Goal: Information Seeking & Learning: Check status

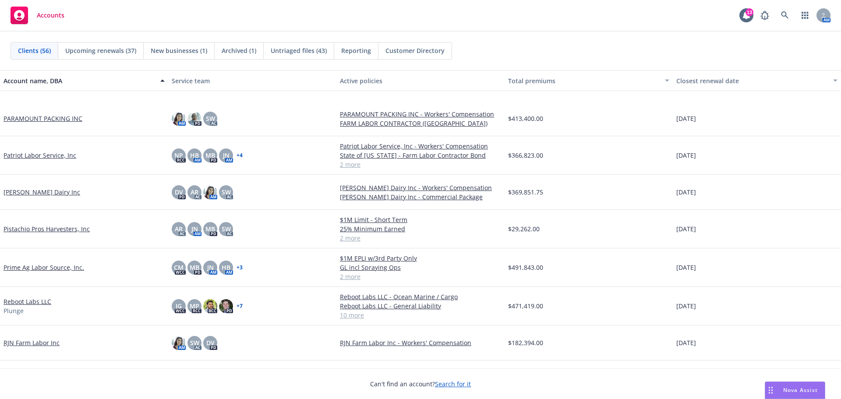
scroll to position [1241, 0]
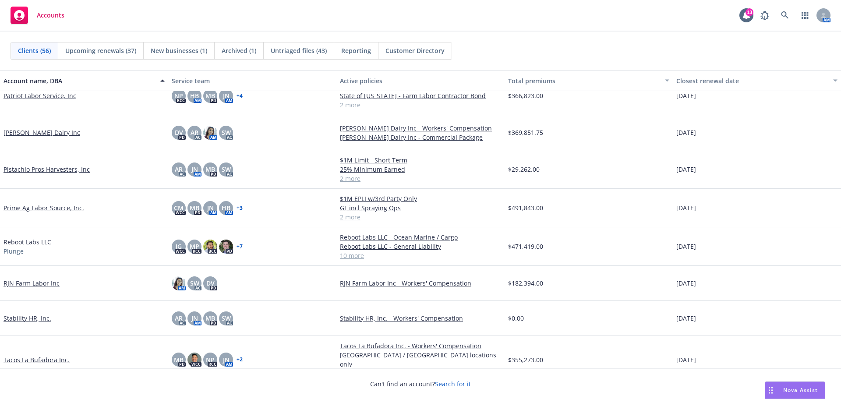
click at [28, 247] on link "Reboot Labs LLC" at bounding box center [28, 242] width 48 height 9
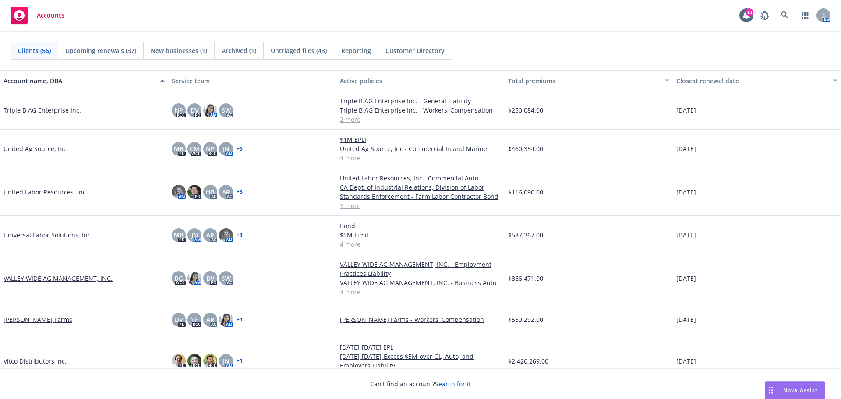
scroll to position [1726, 0]
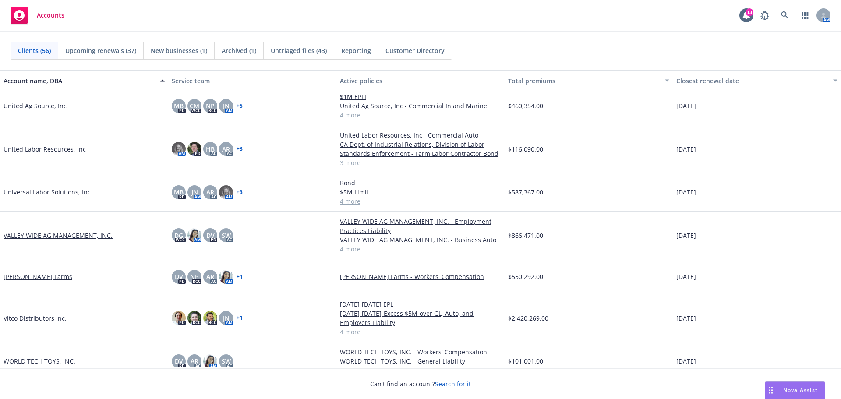
click at [32, 240] on link "VALLEY WIDE AG MANAGEMENT, INC." at bounding box center [58, 235] width 109 height 9
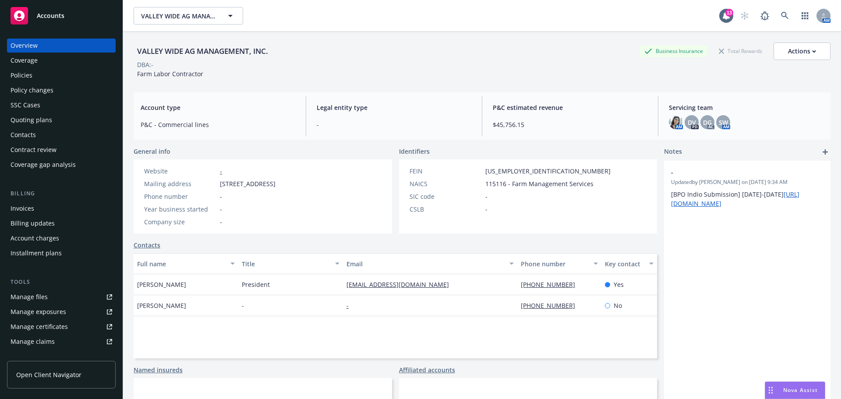
click at [41, 127] on div "Quoting plans" at bounding box center [32, 120] width 42 height 14
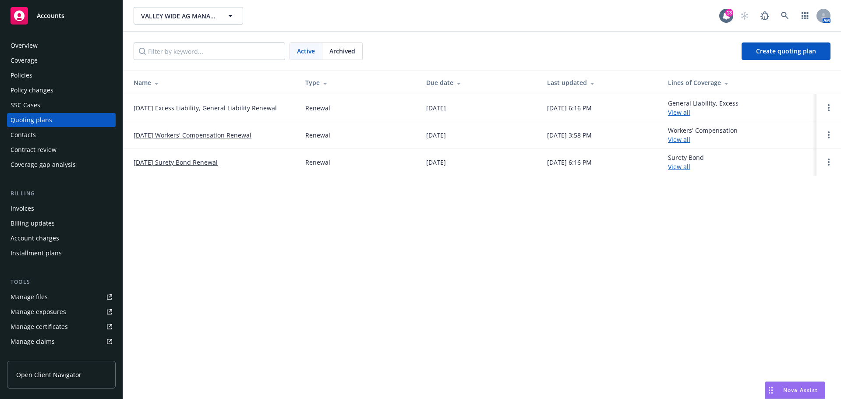
click at [231, 137] on link "[DATE] Workers' Compensation Renewal" at bounding box center [193, 135] width 118 height 9
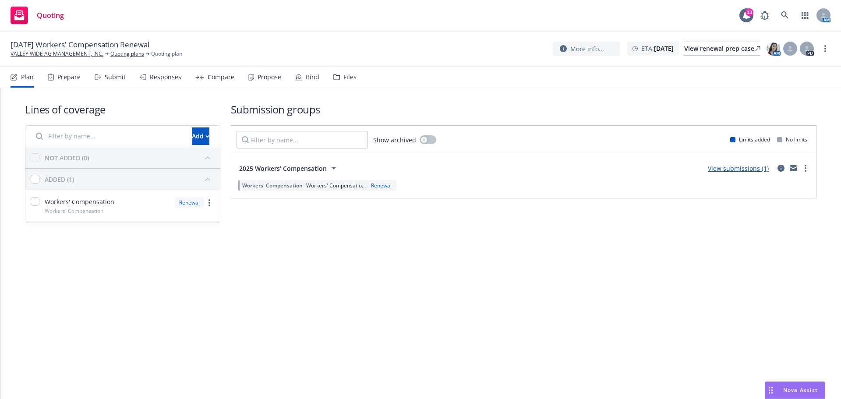
click at [357, 81] on div "Files" at bounding box center [350, 77] width 13 height 7
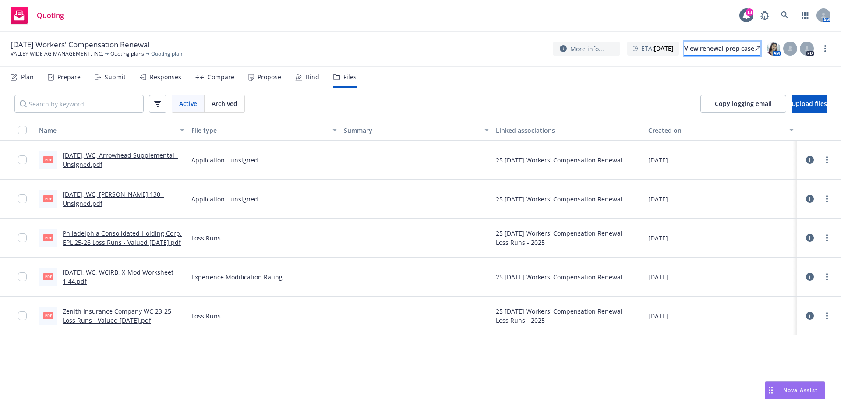
click at [684, 48] on div "View renewal prep case" at bounding box center [722, 48] width 76 height 13
click at [60, 52] on link "VALLEY WIDE AG MANAGEMENT, INC." at bounding box center [57, 54] width 93 height 8
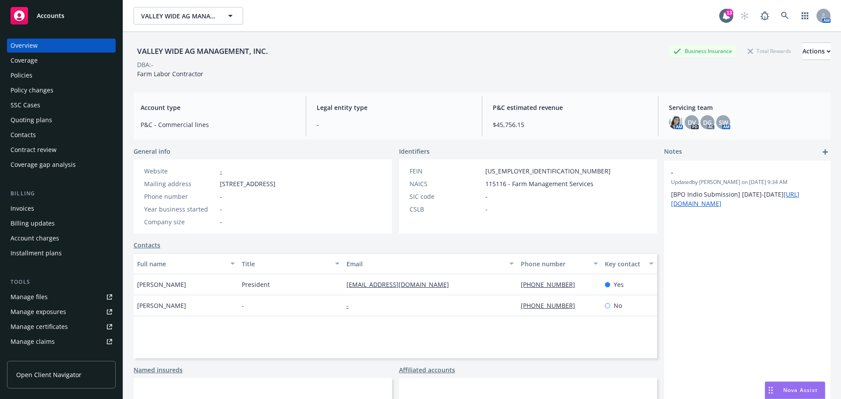
click at [69, 127] on div "Quoting plans" at bounding box center [62, 120] width 102 height 14
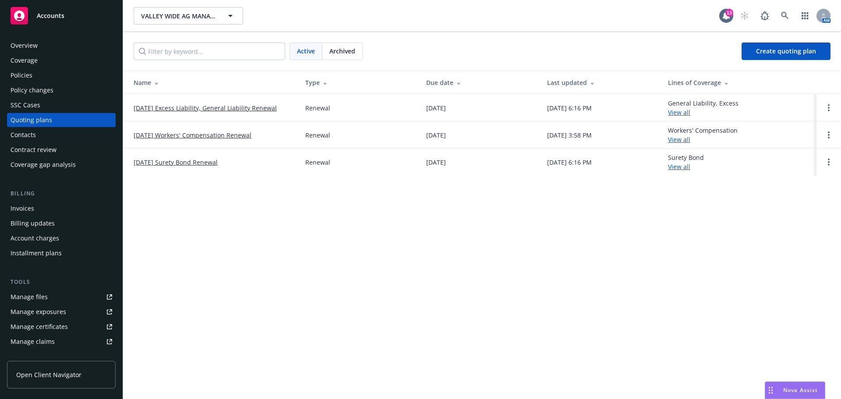
click at [202, 113] on link "[DATE] Excess Liability, General Liability Renewal" at bounding box center [205, 107] width 143 height 9
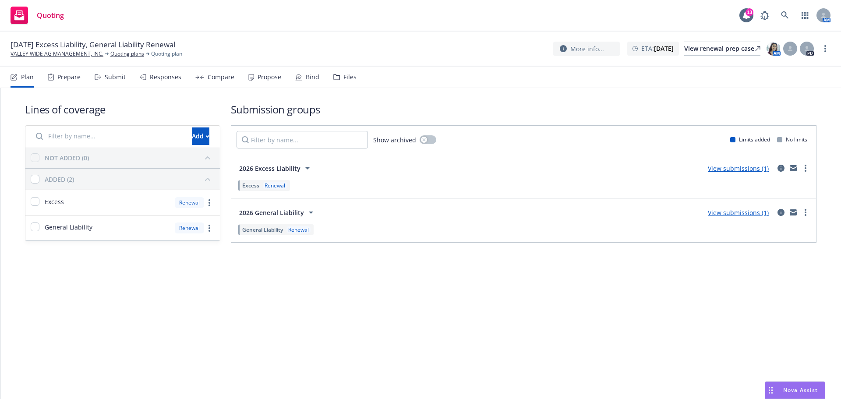
click at [357, 81] on div "Files" at bounding box center [350, 77] width 13 height 7
